Goal: Navigation & Orientation: Find specific page/section

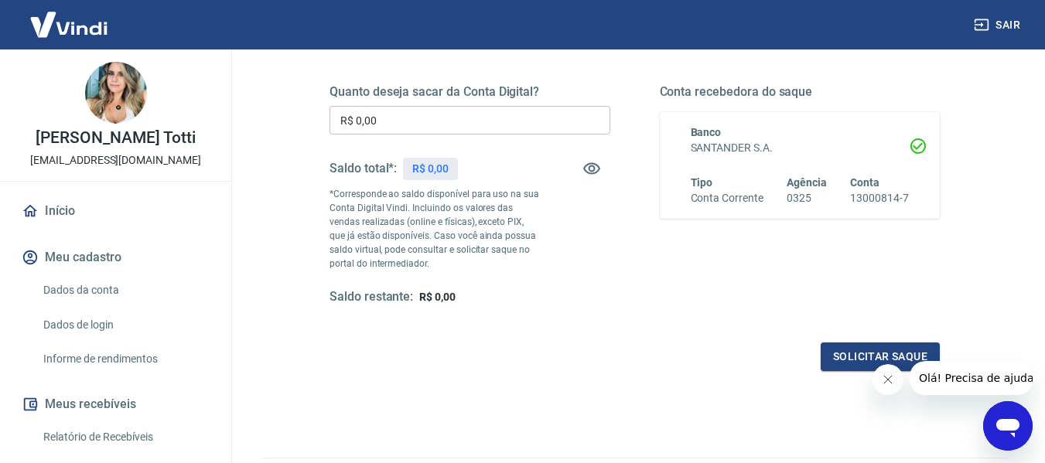
scroll to position [232, 0]
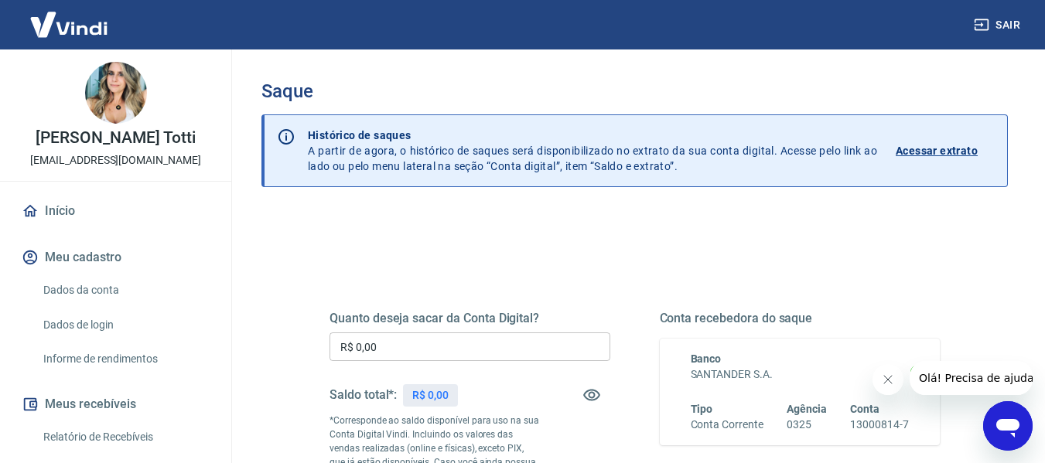
click at [58, 214] on link "Início" at bounding box center [116, 211] width 194 height 34
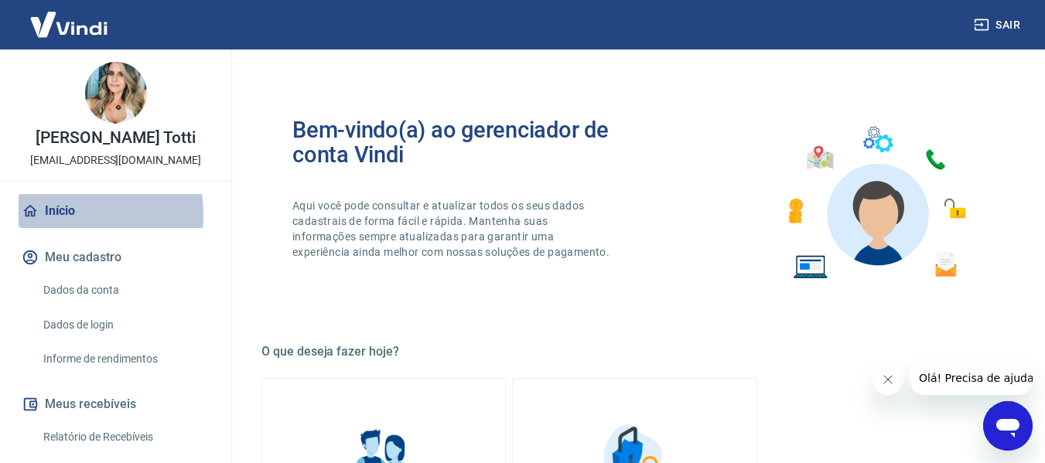
click at [58, 214] on link "Início" at bounding box center [116, 211] width 194 height 34
